Goal: Task Accomplishment & Management: Manage account settings

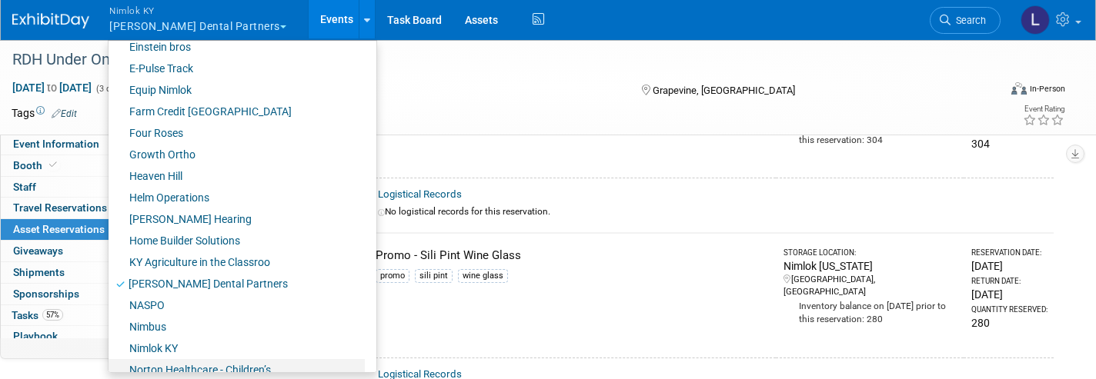
scroll to position [417, 0]
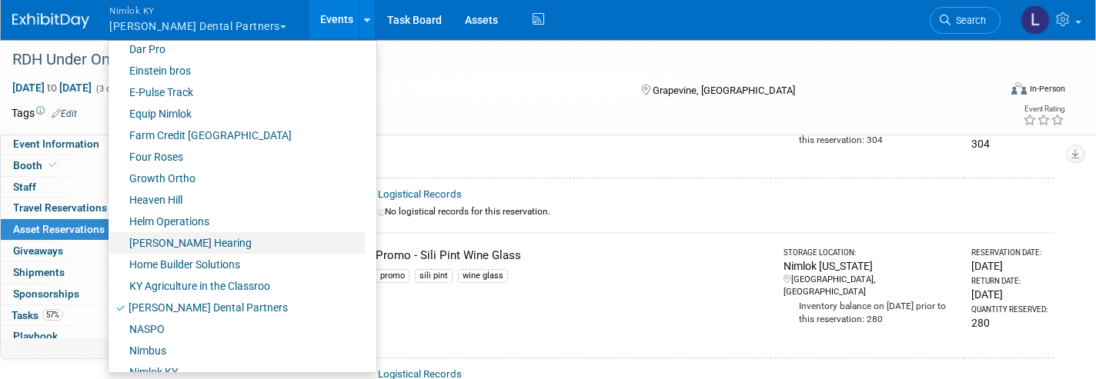
click at [204, 132] on link "Farm Credit [GEOGRAPHIC_DATA]" at bounding box center [236, 136] width 256 height 22
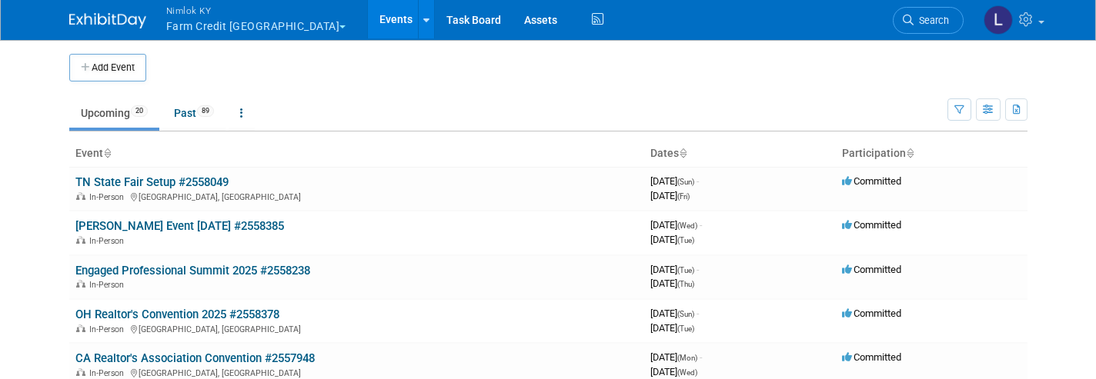
click at [512, 20] on link "Assets" at bounding box center [540, 19] width 56 height 38
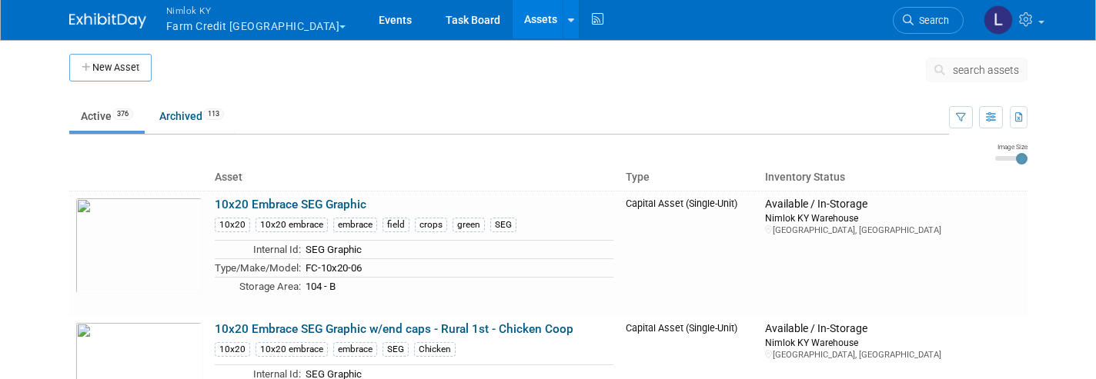
click at [956, 78] on button "search assets" at bounding box center [977, 70] width 102 height 25
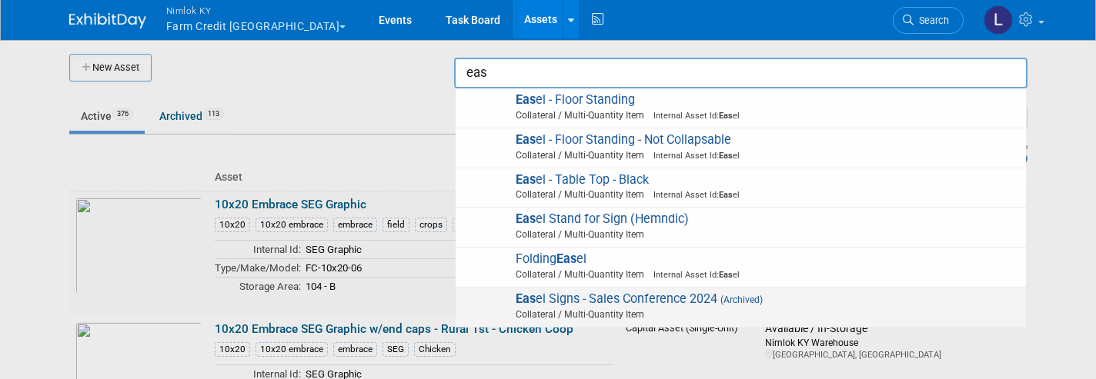
click at [578, 94] on span "Eas el - Floor Standing Collateral / Multi-Quantity Item Internal Asset Id: Eas…" at bounding box center [740, 108] width 555 height 32
type input "Easel - Floor Standing"
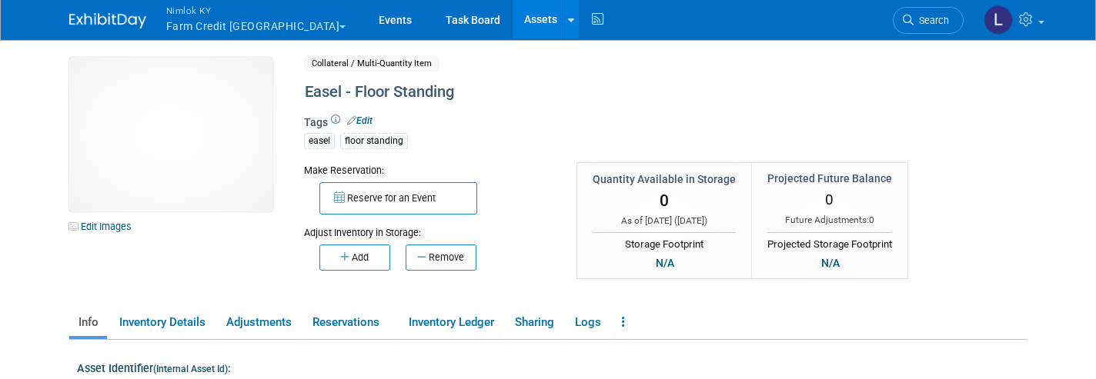
click at [352, 325] on link "Reservations" at bounding box center [349, 322] width 93 height 27
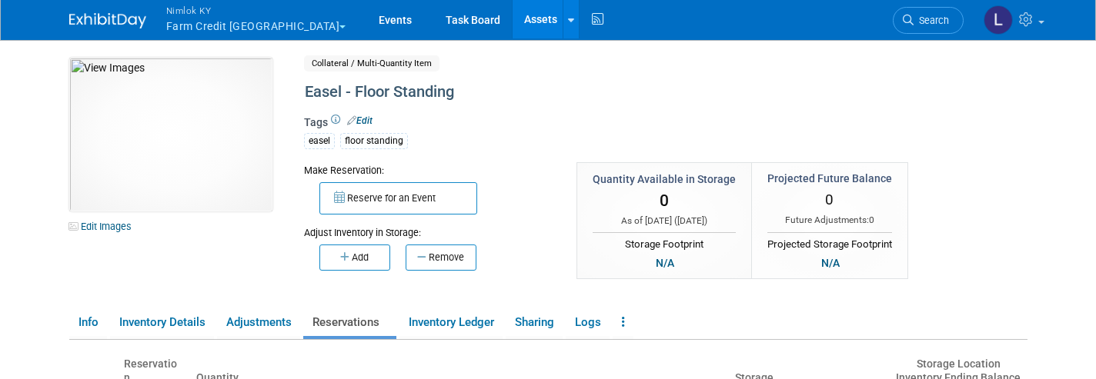
click at [624, 322] on icon at bounding box center [623, 322] width 3 height 12
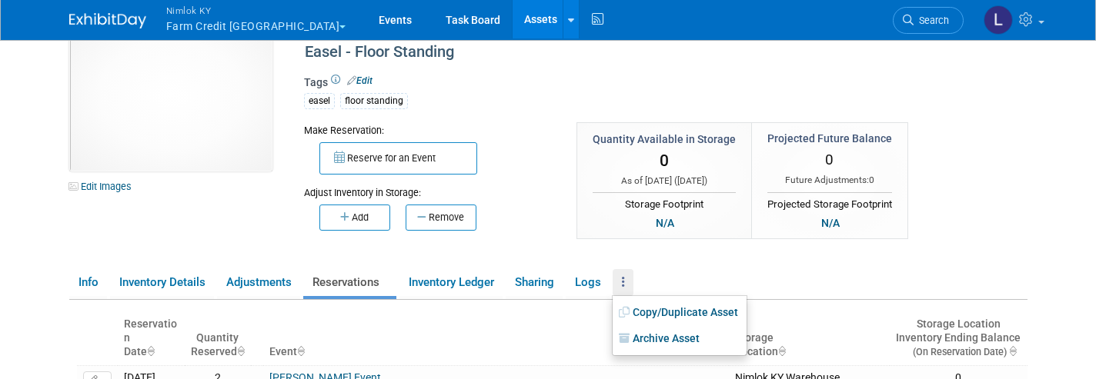
scroll to position [58, 0]
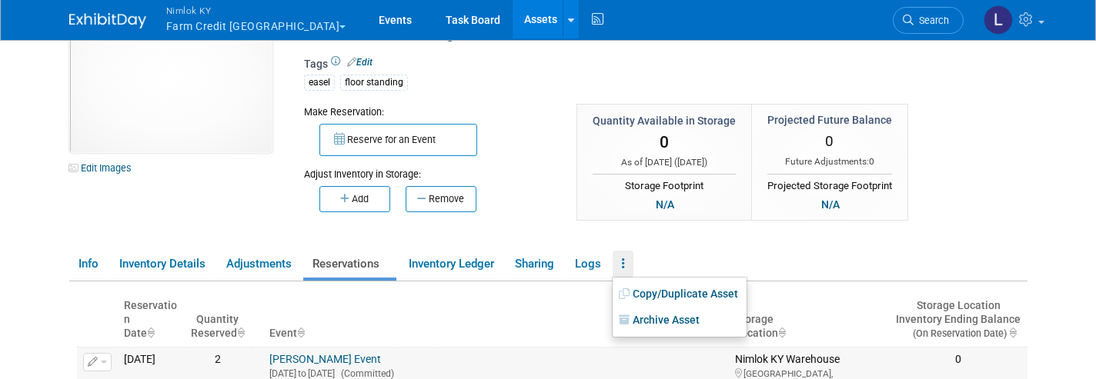
click at [672, 319] on link "Archive Asset" at bounding box center [680, 321] width 134 height 26
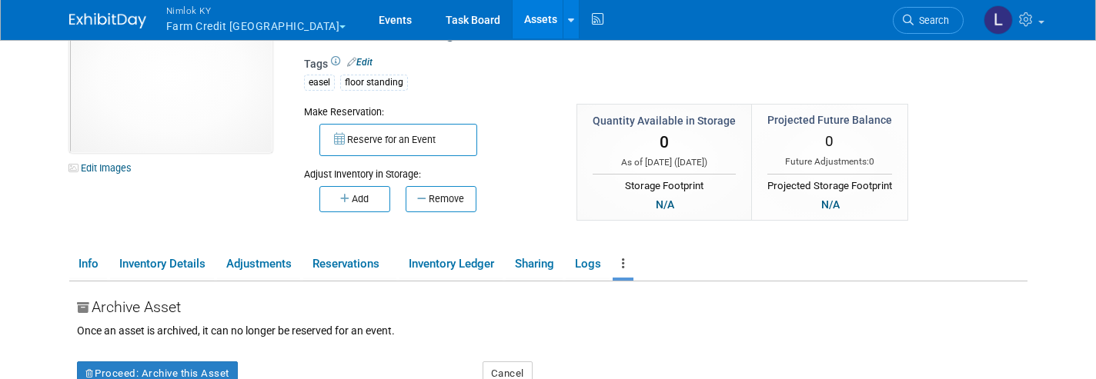
click at [192, 368] on button "Proceed: Archive this Asset" at bounding box center [157, 374] width 161 height 25
click at [304, 364] on link "Yes" at bounding box center [291, 362] width 45 height 25
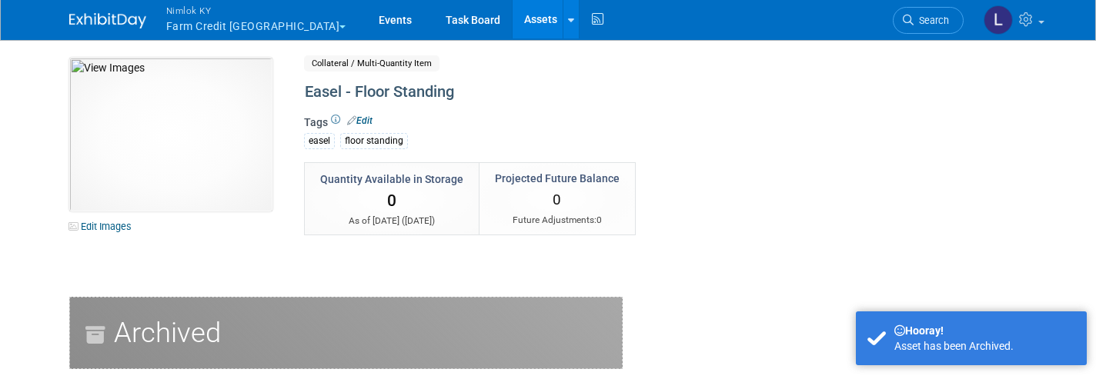
click at [512, 22] on link "Assets" at bounding box center [540, 19] width 56 height 38
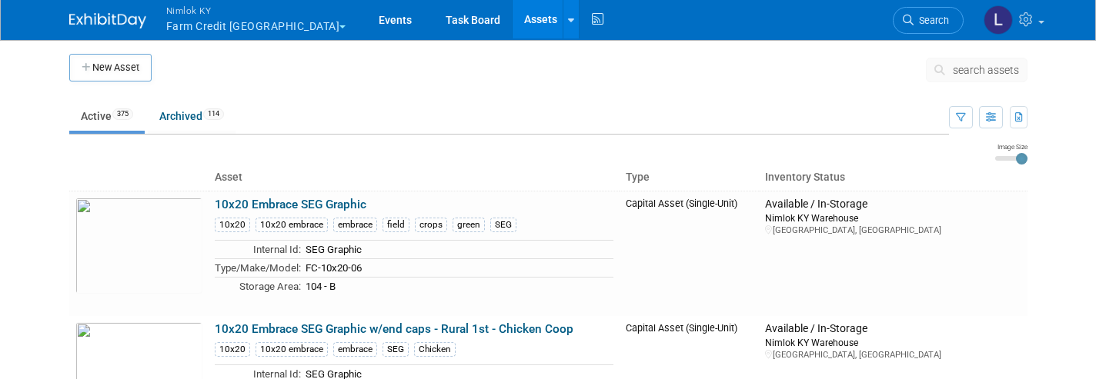
click at [992, 72] on span "search assets" at bounding box center [986, 70] width 66 height 12
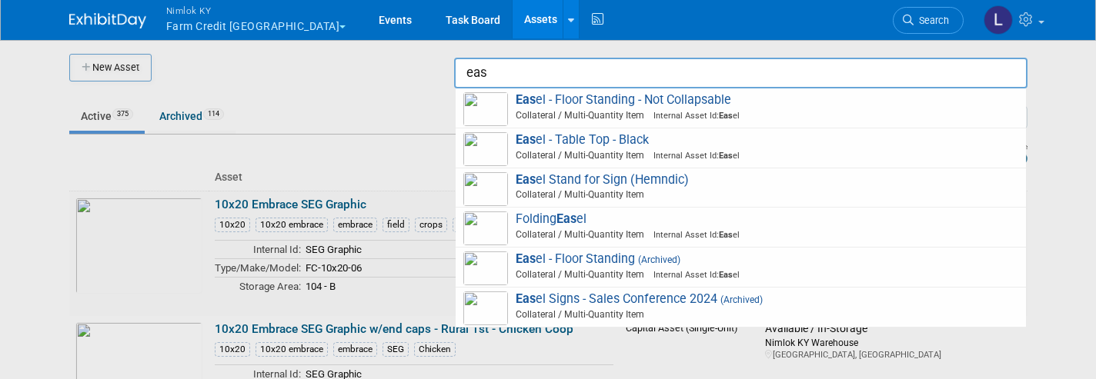
click at [666, 102] on span "Eas el - Floor Standing - Not Collapsable Collateral / Multi-Quantity Item Inte…" at bounding box center [740, 108] width 555 height 32
type input "Easel - Floor Standing - Not Collapsable"
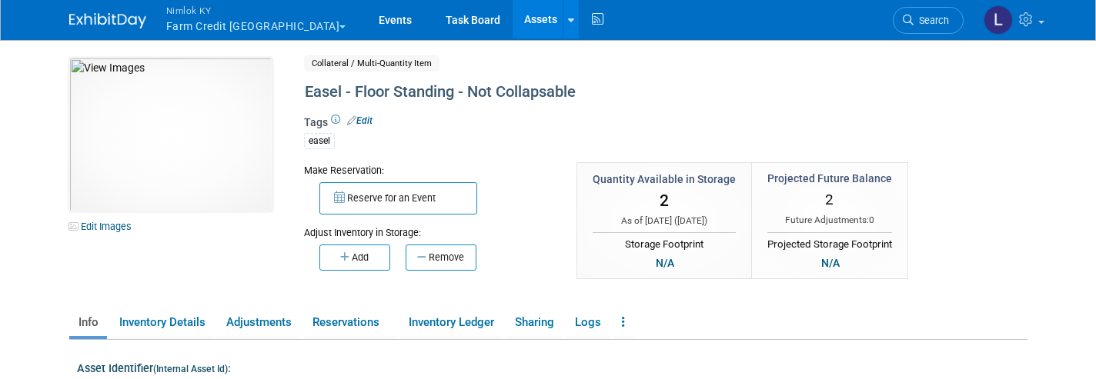
click at [512, 14] on link "Assets" at bounding box center [540, 19] width 56 height 38
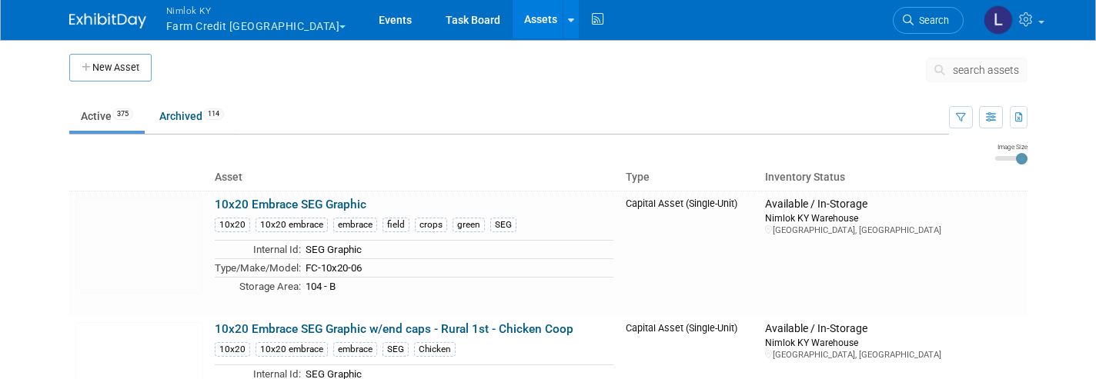
click at [965, 69] on span "search assets" at bounding box center [986, 70] width 66 height 12
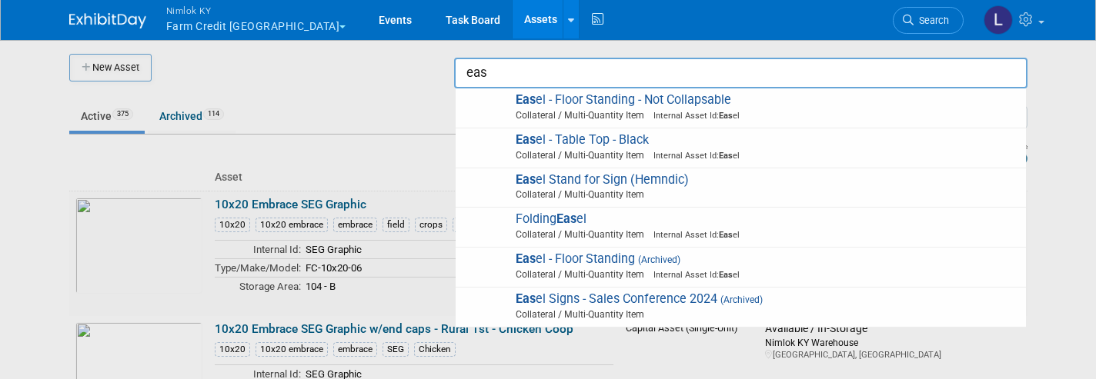
click at [596, 149] on span "Collateral / Multi-Quantity Item Internal Asset Id: Eas el" at bounding box center [743, 156] width 550 height 14
type input "Easel - Table Top - Black"
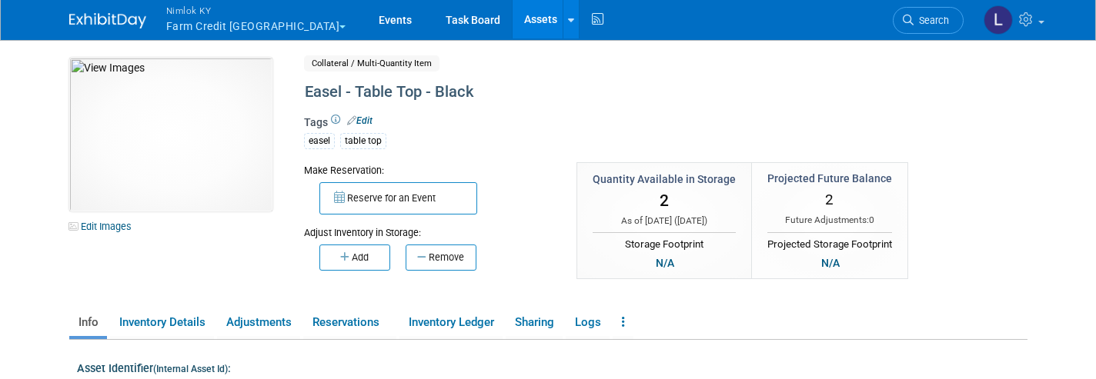
click at [512, 27] on link "Assets" at bounding box center [540, 19] width 56 height 38
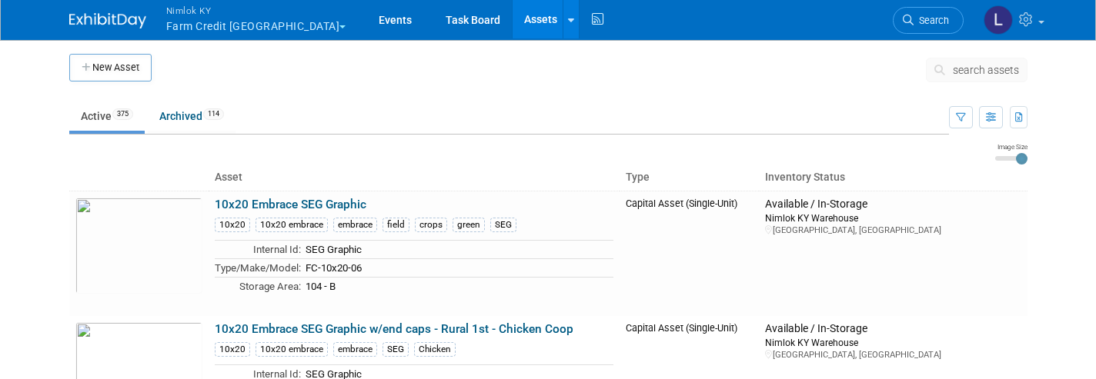
click at [985, 70] on span "search assets" at bounding box center [986, 70] width 66 height 12
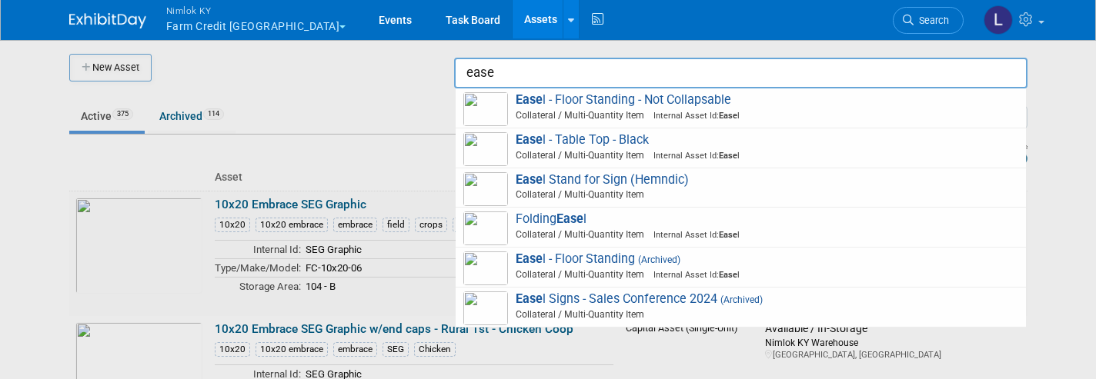
click at [579, 180] on span "Ease l Stand for Sign (Hemndic) Collateral / Multi-Quantity Item" at bounding box center [740, 188] width 555 height 32
type input "Easel Stand for Sign (Hemndic)"
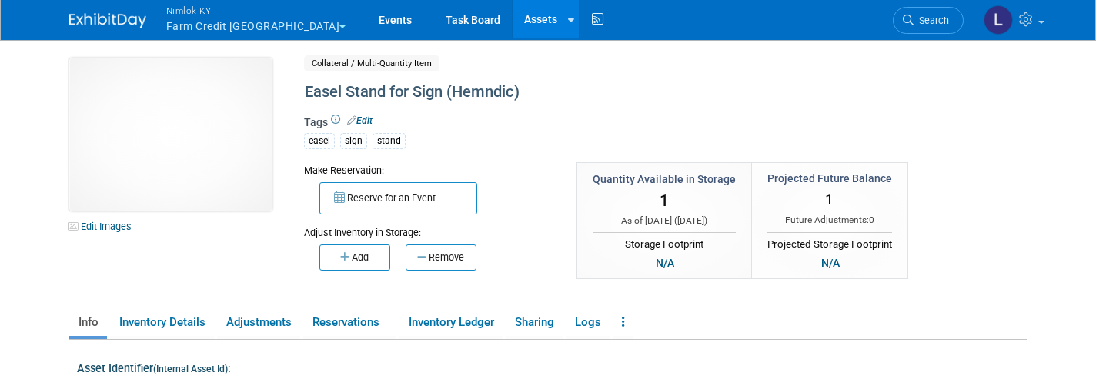
click at [512, 23] on link "Assets" at bounding box center [540, 19] width 56 height 38
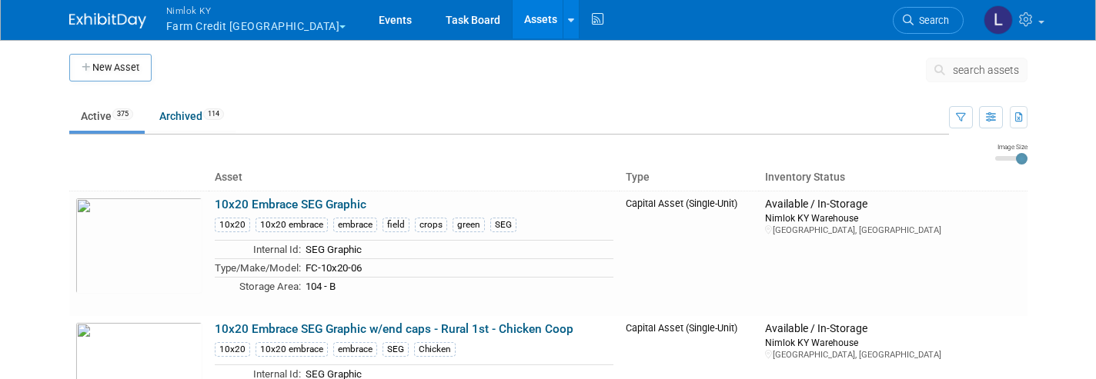
click at [973, 75] on span "search assets" at bounding box center [986, 70] width 66 height 12
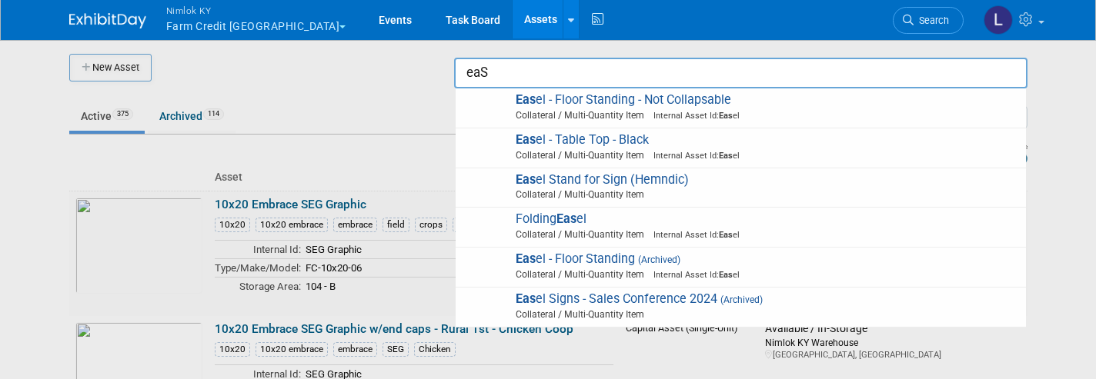
click at [552, 220] on span "Folding Eas el Collateral / Multi-Quantity Item Internal Asset Id: Eas el" at bounding box center [740, 228] width 555 height 32
type input "Folding Easel"
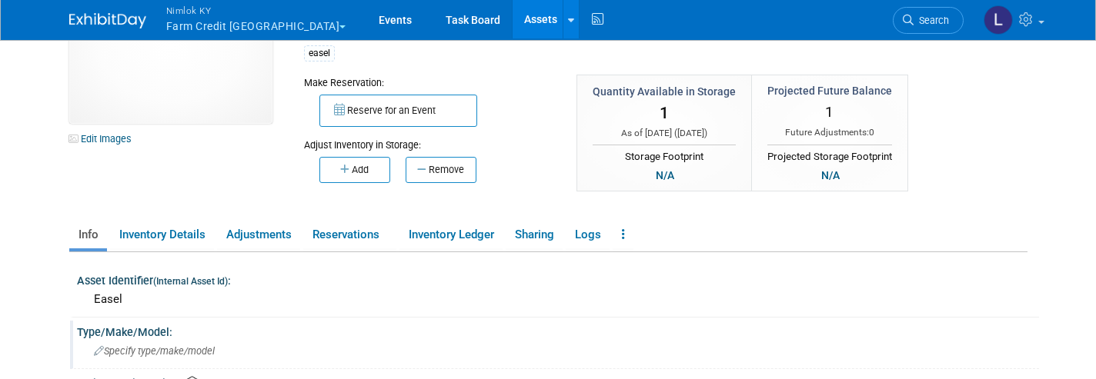
scroll to position [55, 0]
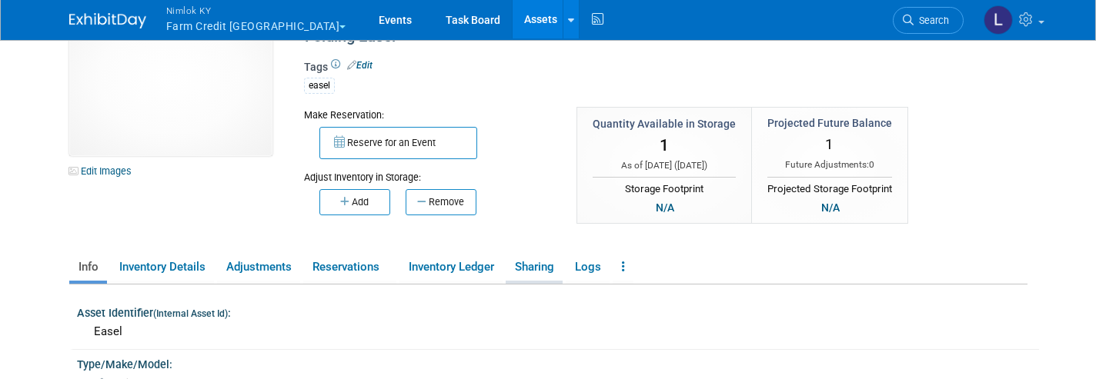
click at [342, 261] on link "Reservations" at bounding box center [349, 267] width 93 height 27
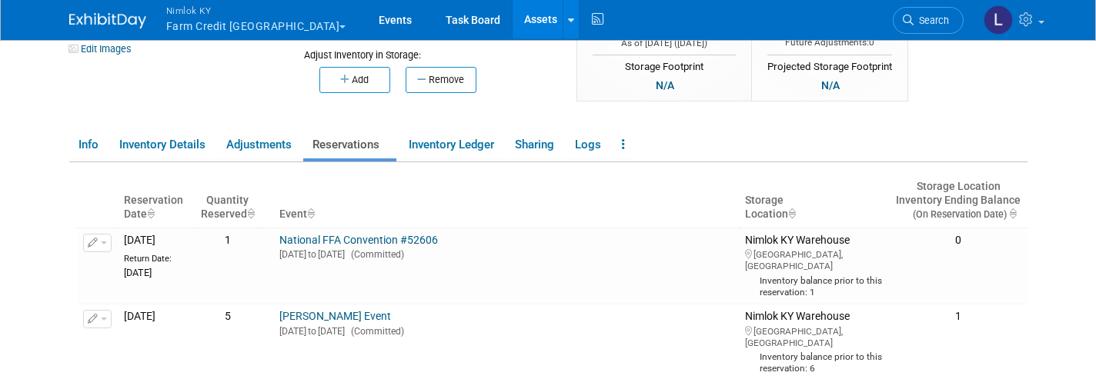
scroll to position [172, 0]
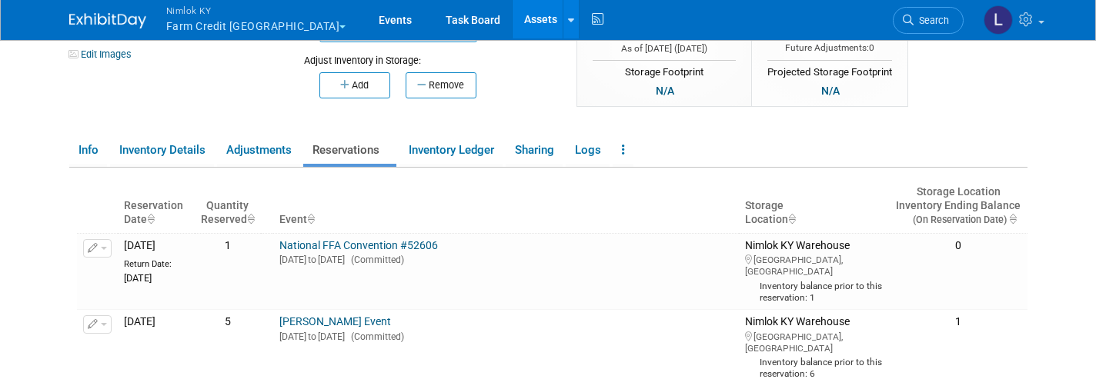
click at [104, 323] on span "button" at bounding box center [104, 324] width 6 height 3
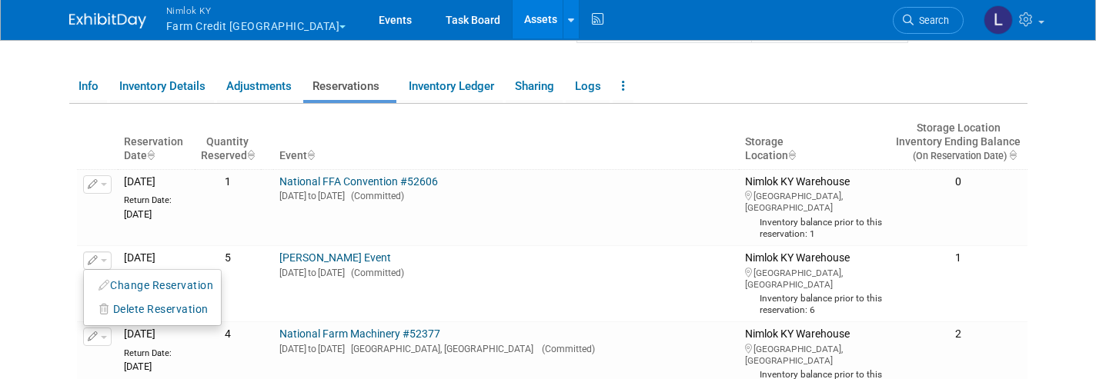
scroll to position [239, 0]
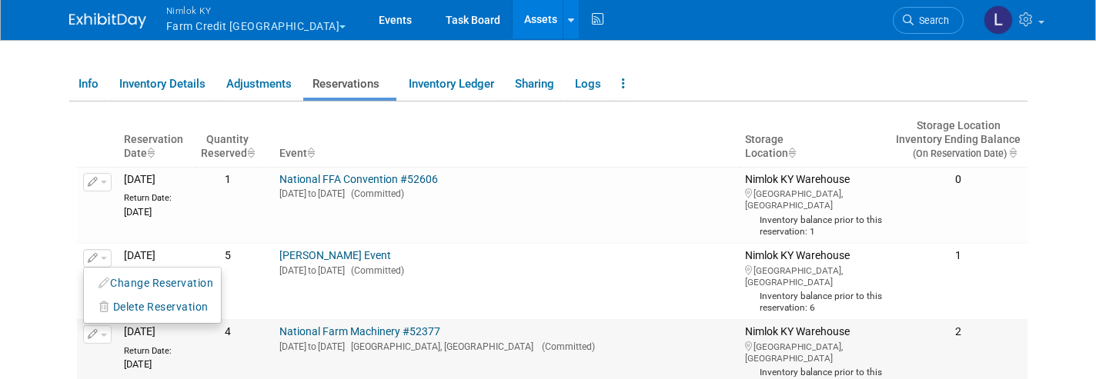
click at [151, 273] on button "Change Reservation" at bounding box center [157, 283] width 130 height 21
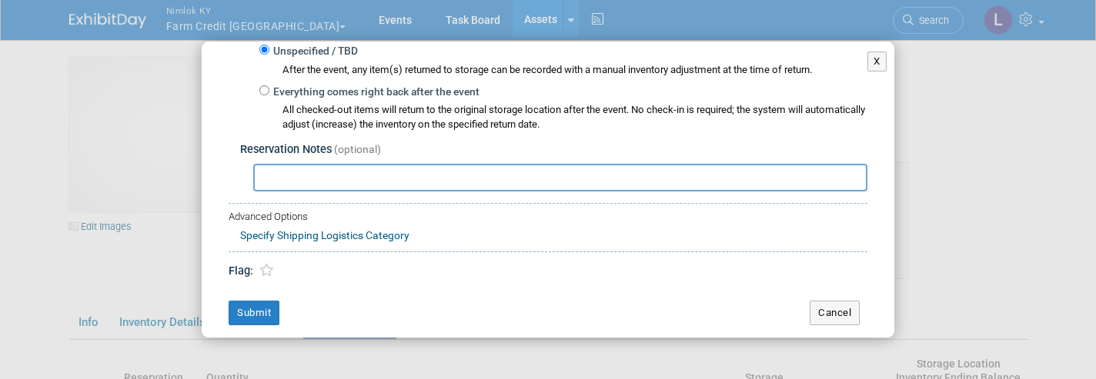
scroll to position [0, 0]
click at [884, 66] on button "X" at bounding box center [876, 62] width 19 height 20
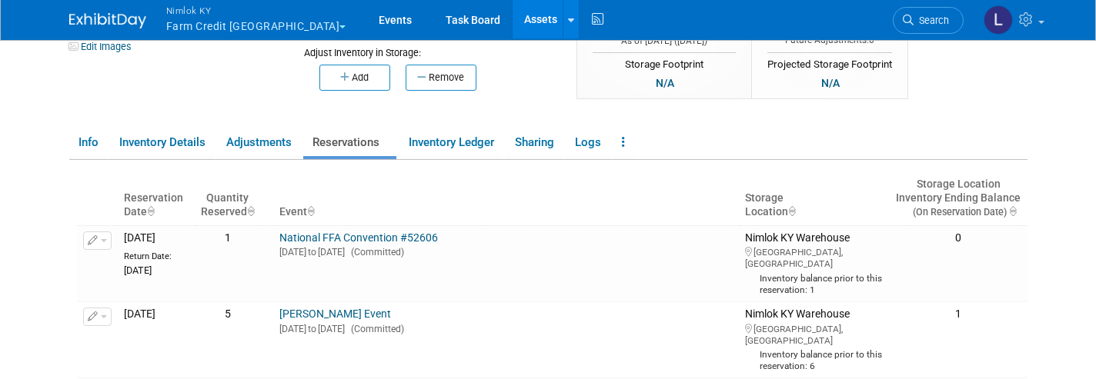
scroll to position [186, 0]
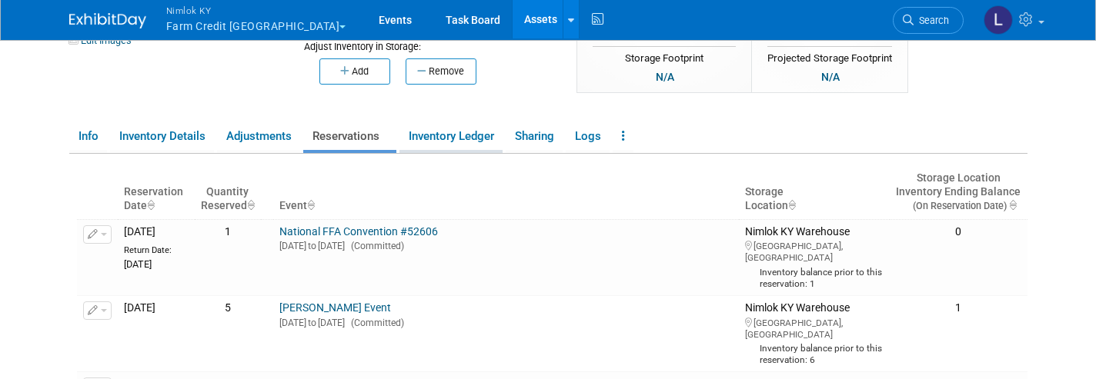
drag, startPoint x: 499, startPoint y: 249, endPoint x: 447, endPoint y: 139, distance: 121.5
click at [447, 139] on link "Inventory Ledger" at bounding box center [450, 136] width 103 height 27
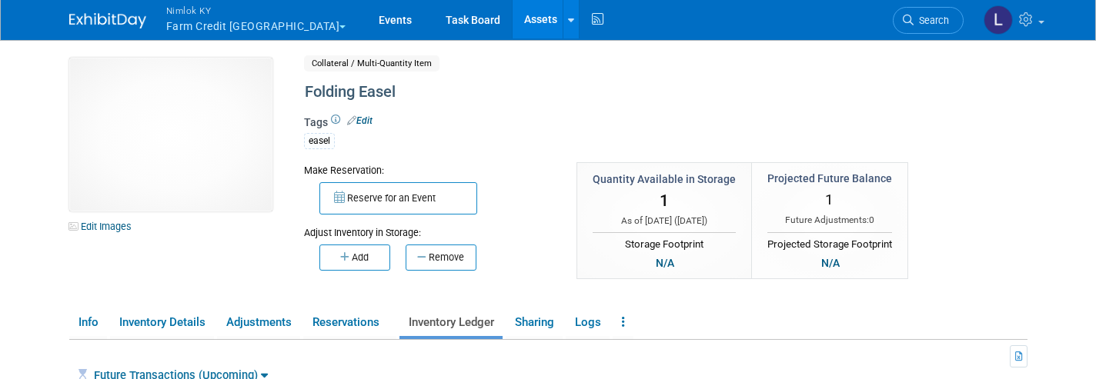
scroll to position [0, 0]
click at [367, 24] on link "Events" at bounding box center [395, 19] width 56 height 38
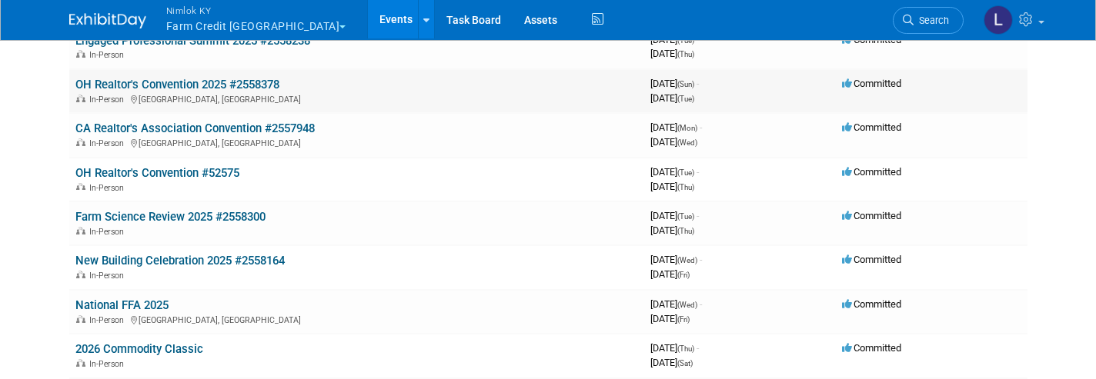
scroll to position [229, 0]
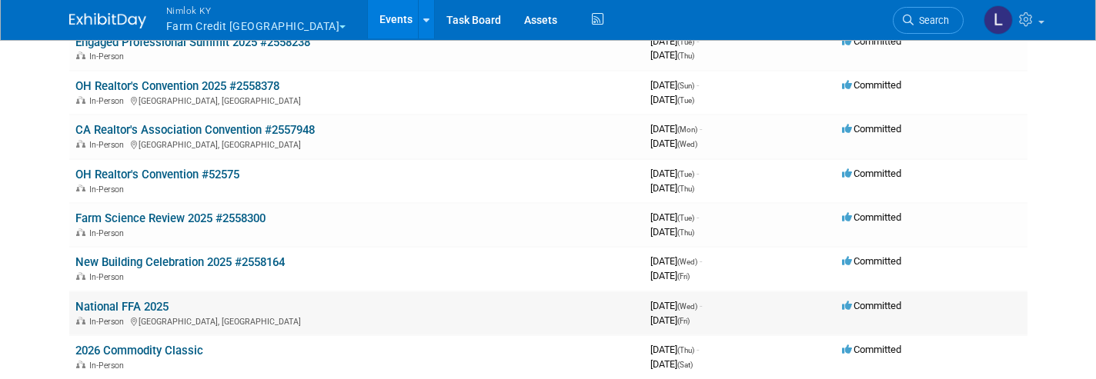
click at [212, 212] on link "Farm Science Review 2025 #2558300" at bounding box center [170, 219] width 190 height 14
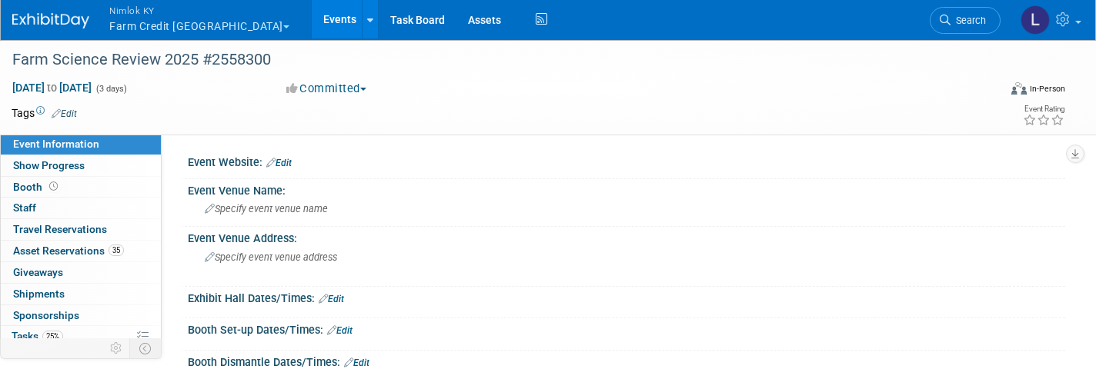
click at [82, 251] on span "Asset Reservations 35" at bounding box center [68, 251] width 111 height 12
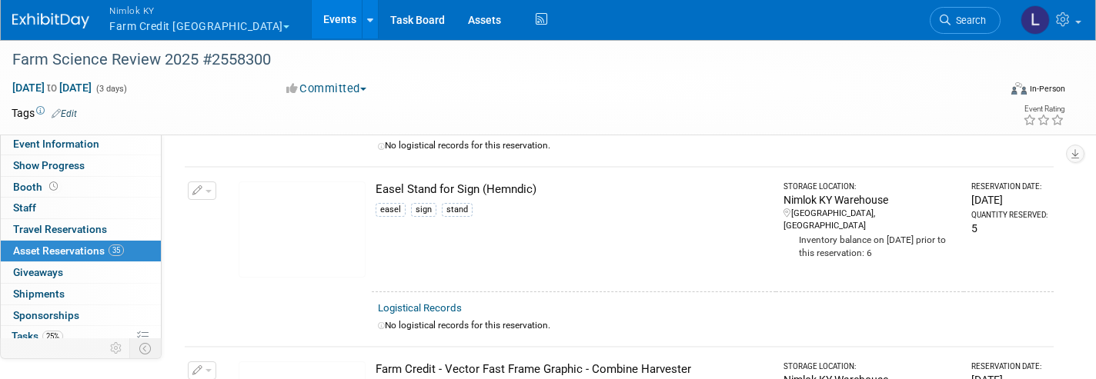
scroll to position [2014, 0]
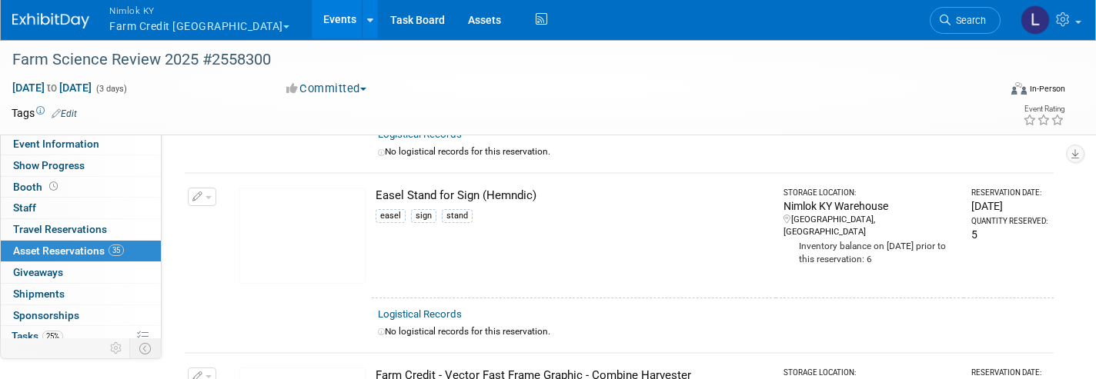
click at [436, 188] on div "Easel Stand for Sign (Hemndic)" at bounding box center [573, 196] width 394 height 16
click at [456, 24] on link "Assets" at bounding box center [484, 19] width 56 height 38
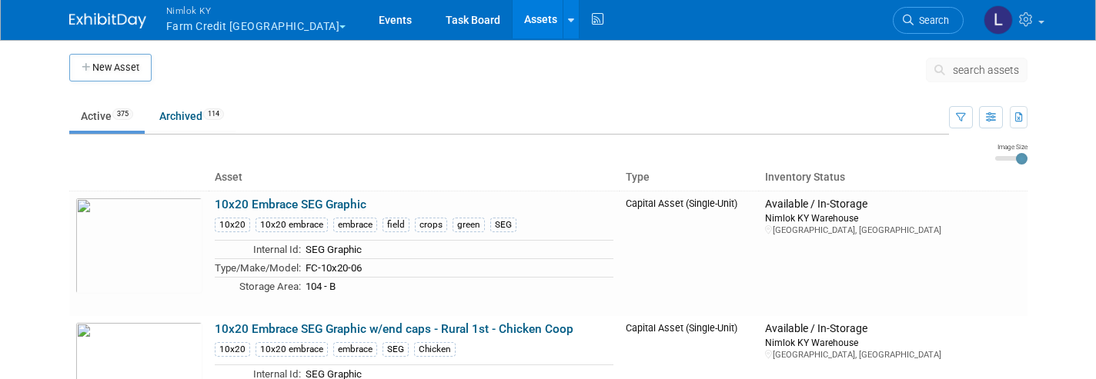
click at [975, 69] on span "search assets" at bounding box center [986, 70] width 66 height 12
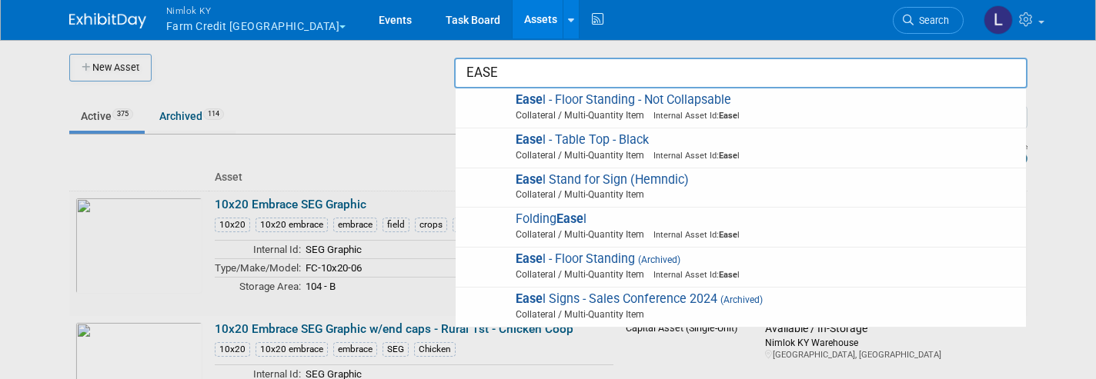
click at [663, 188] on span "Collateral / Multi-Quantity Item" at bounding box center [743, 195] width 550 height 14
type input "Easel Stand for Sign (Hemndic)"
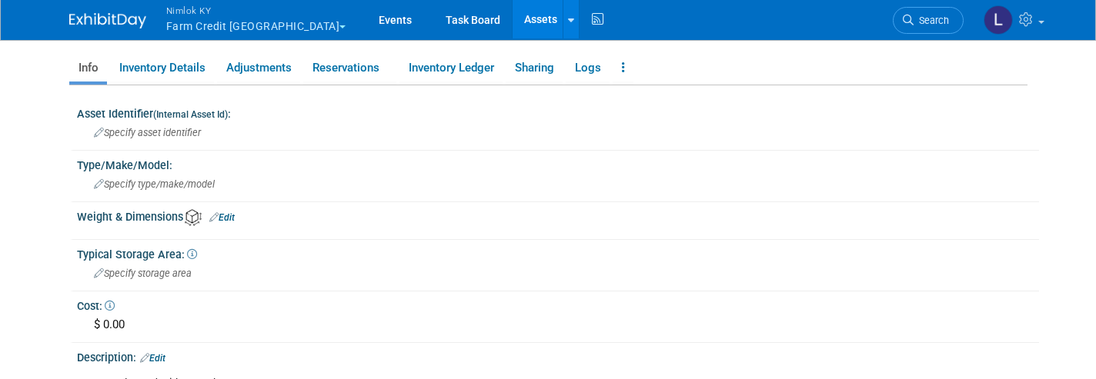
scroll to position [258, 0]
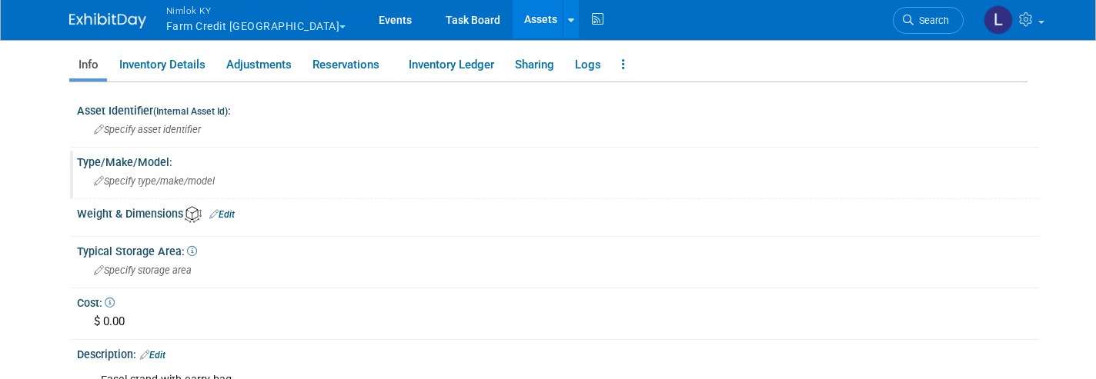
click at [344, 67] on link "Reservations" at bounding box center [349, 65] width 93 height 27
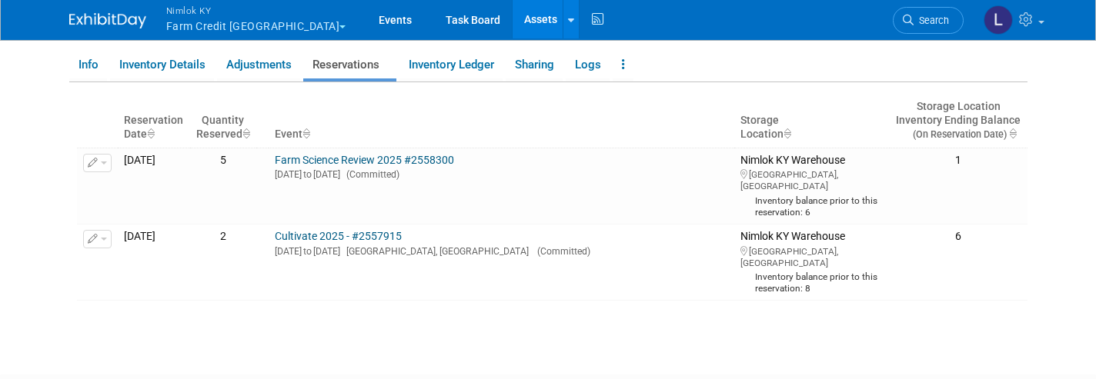
click at [370, 230] on link "Cultivate 2025 - #2557915" at bounding box center [338, 236] width 127 height 12
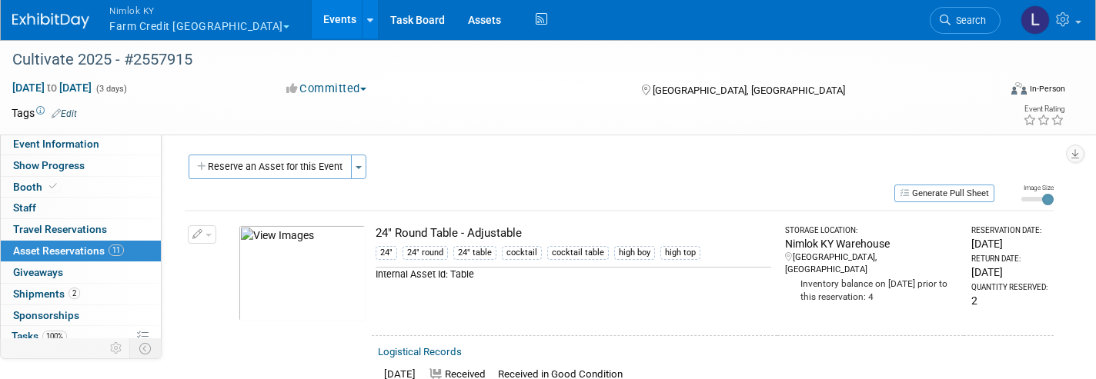
click at [456, 24] on link "Assets" at bounding box center [484, 19] width 56 height 38
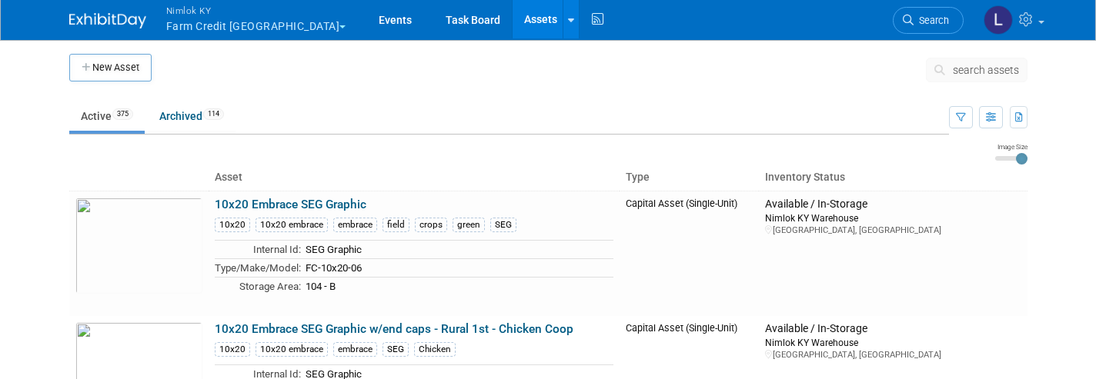
click at [981, 75] on span "search assets" at bounding box center [986, 70] width 66 height 12
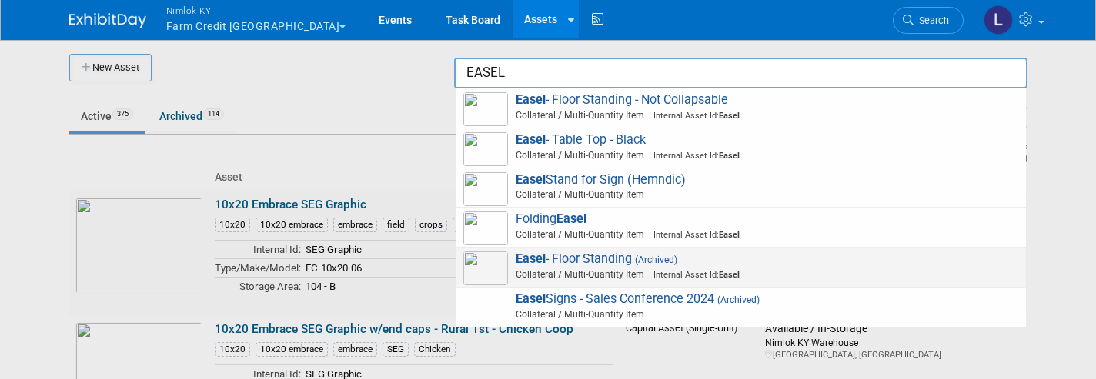
click at [602, 105] on span "Easel - Floor Standing - Not Collapsable Collateral / Multi-Quantity Item Inter…" at bounding box center [740, 108] width 555 height 32
type input "Easel - Floor Standing - Not Collapsable"
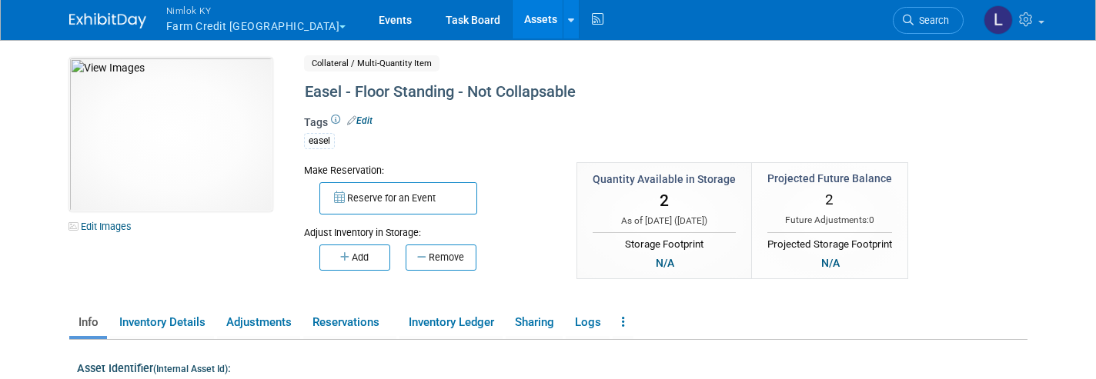
click at [625, 321] on icon at bounding box center [623, 322] width 3 height 12
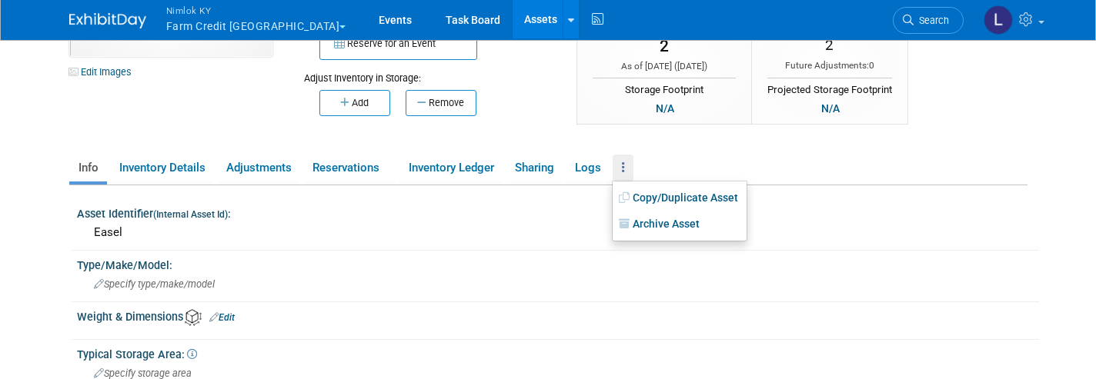
scroll to position [181, 0]
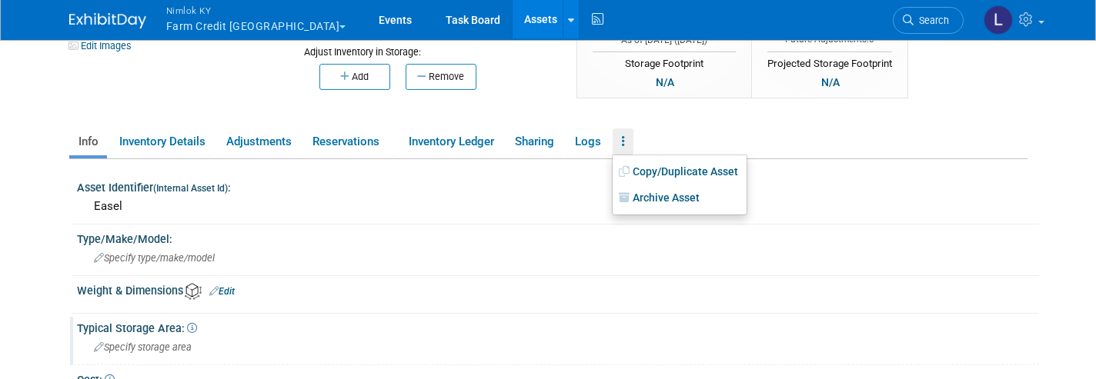
click at [344, 141] on link "Reservations" at bounding box center [349, 142] width 93 height 27
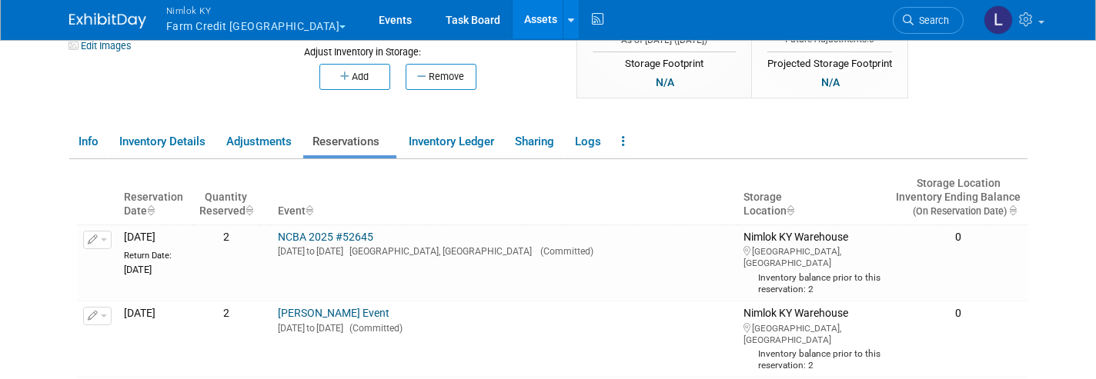
click at [362, 231] on link "NCBA 2025 #52645" at bounding box center [325, 237] width 95 height 12
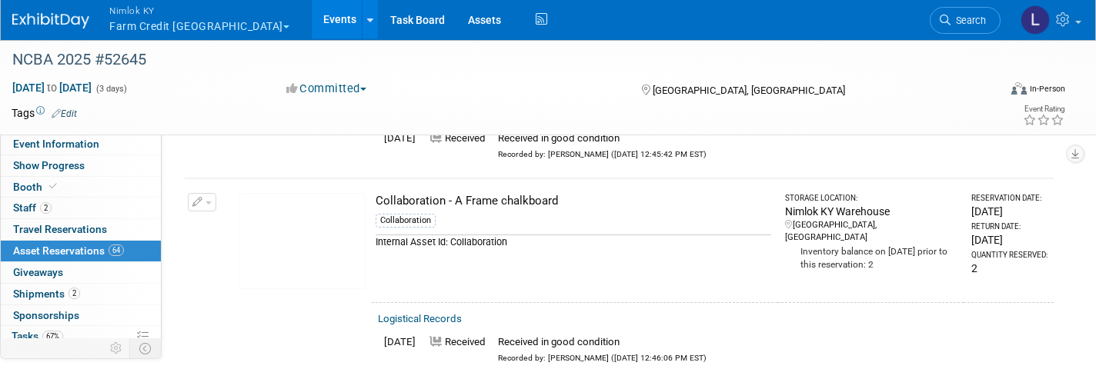
scroll to position [1000, 0]
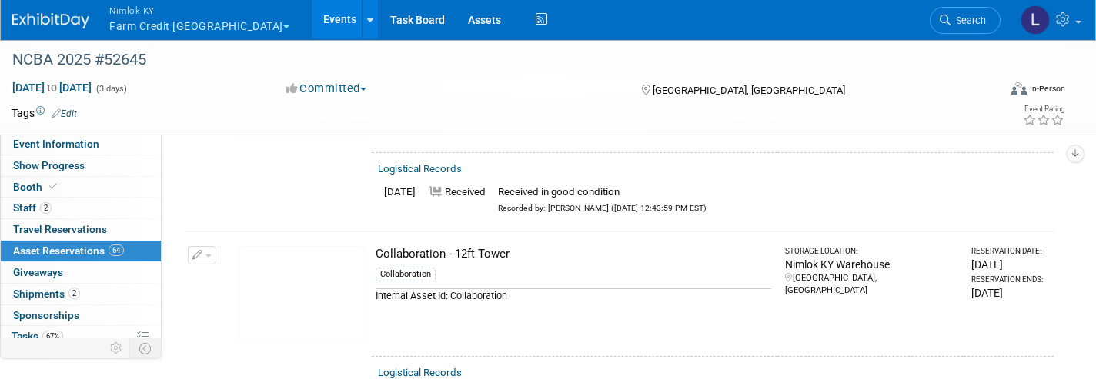
click at [456, 18] on link "Assets" at bounding box center [484, 19] width 56 height 38
